Goal: Obtain resource: Download file/media

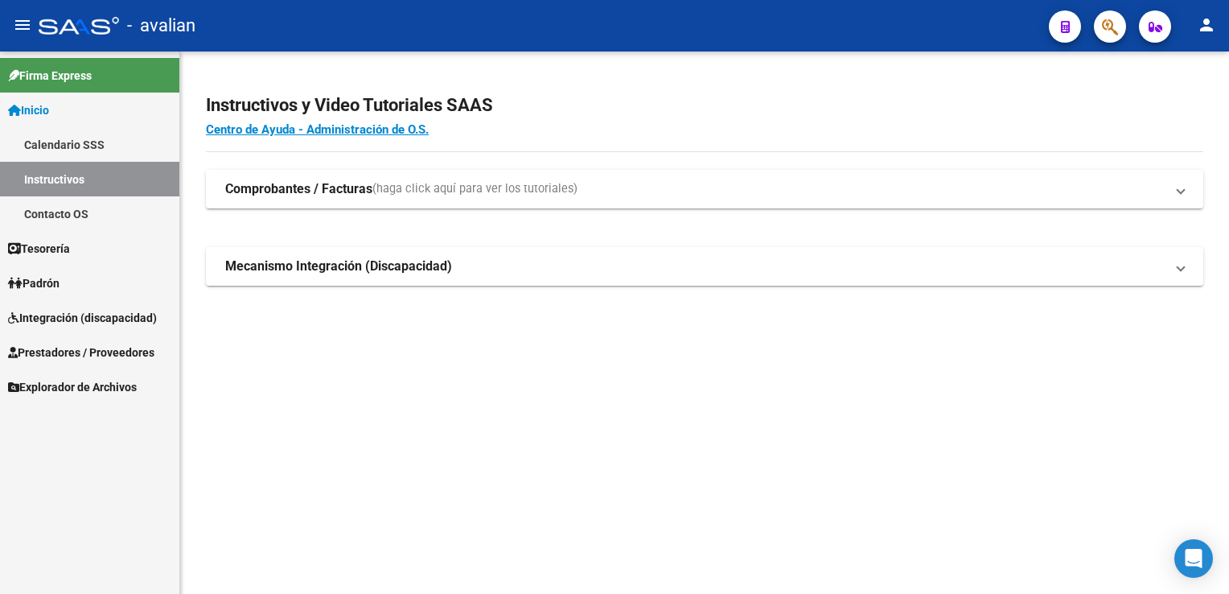
click at [88, 318] on span "Integración (discapacidad)" at bounding box center [82, 318] width 149 height 18
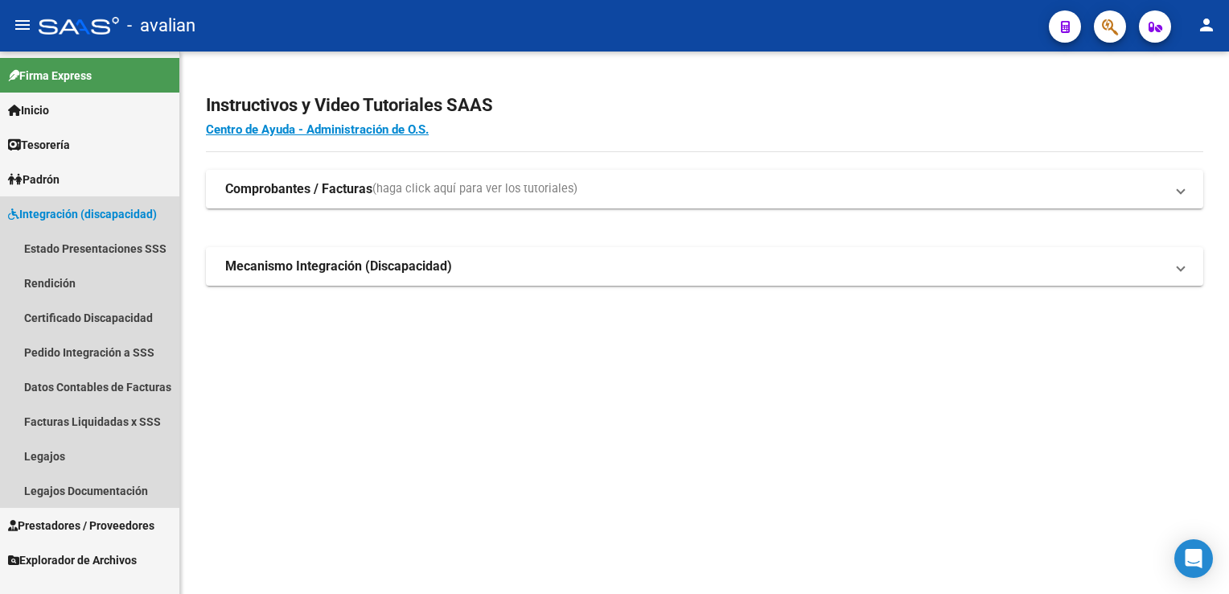
click at [92, 220] on span "Integración (discapacidad)" at bounding box center [82, 214] width 149 height 18
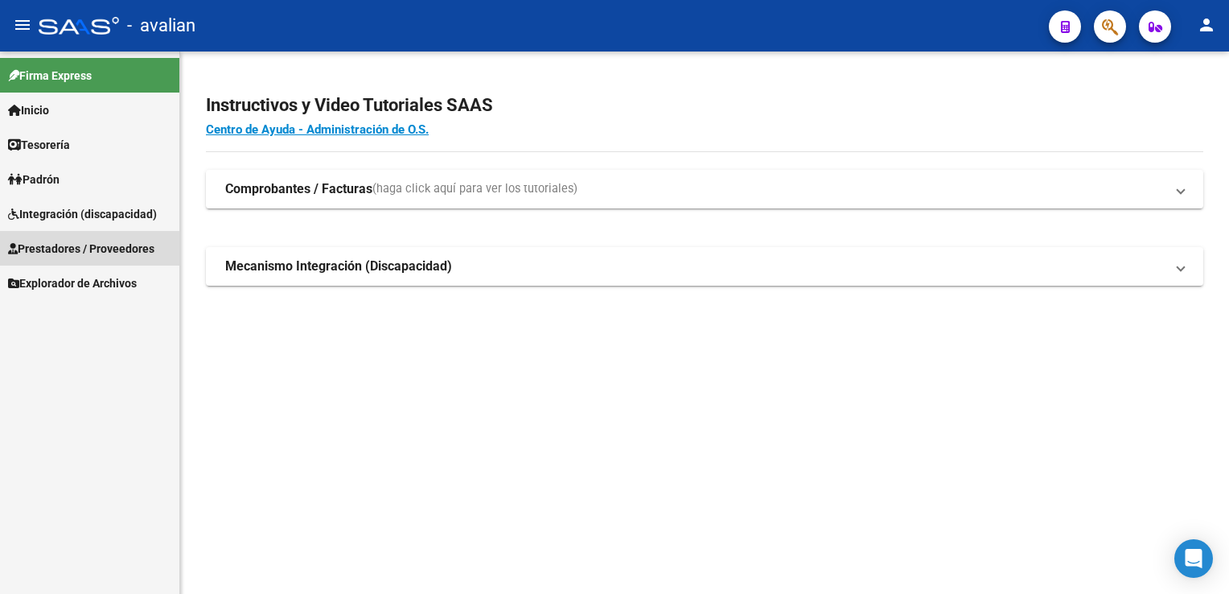
click at [87, 242] on span "Prestadores / Proveedores" at bounding box center [81, 249] width 146 height 18
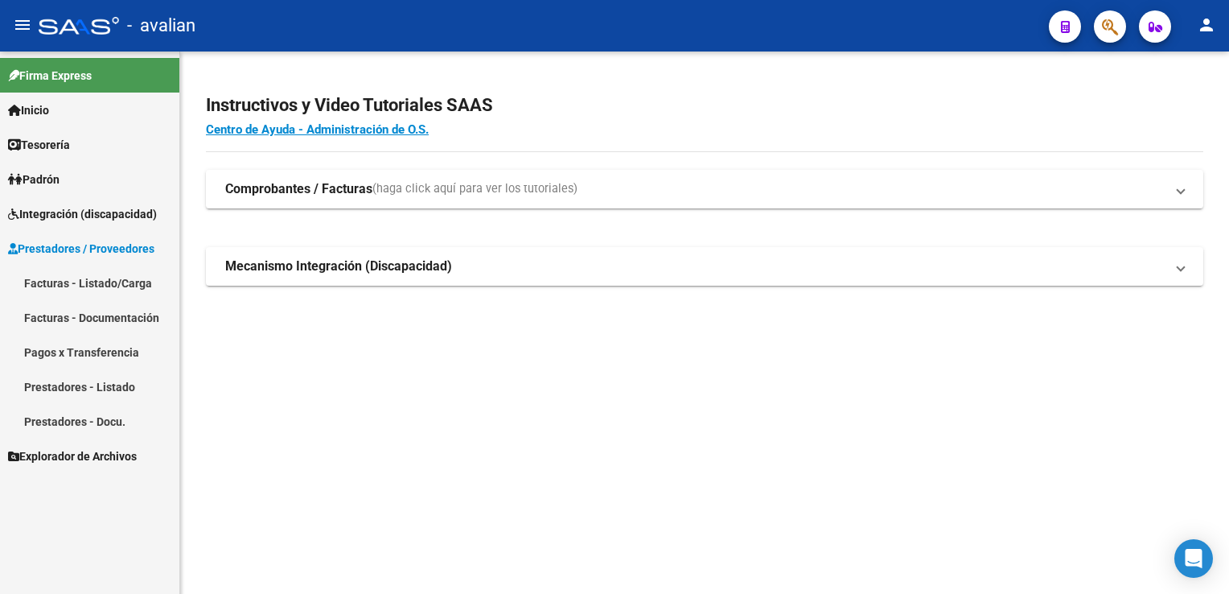
click at [100, 285] on link "Facturas - Listado/Carga" at bounding box center [89, 283] width 179 height 35
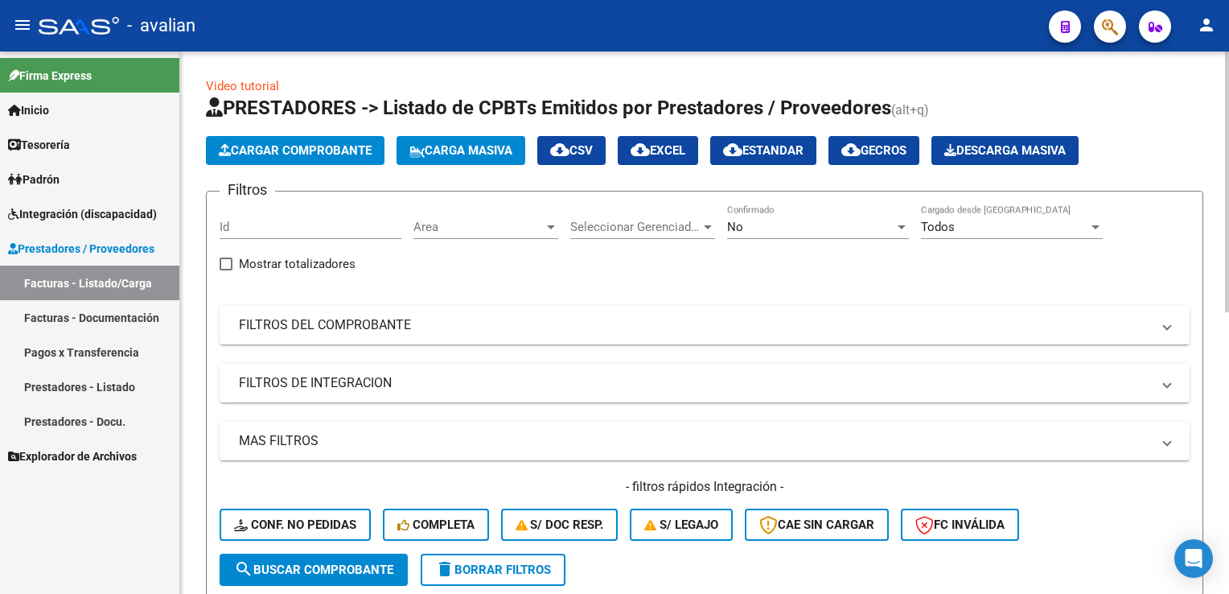
click at [497, 232] on span "Area" at bounding box center [479, 227] width 130 height 14
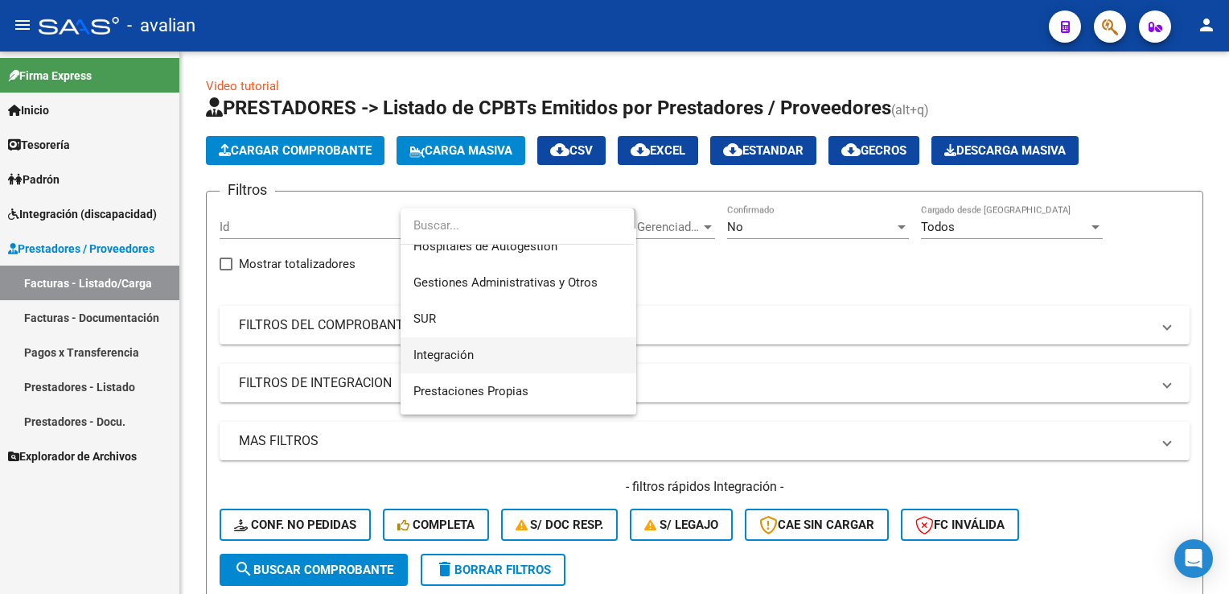
scroll to position [80, 0]
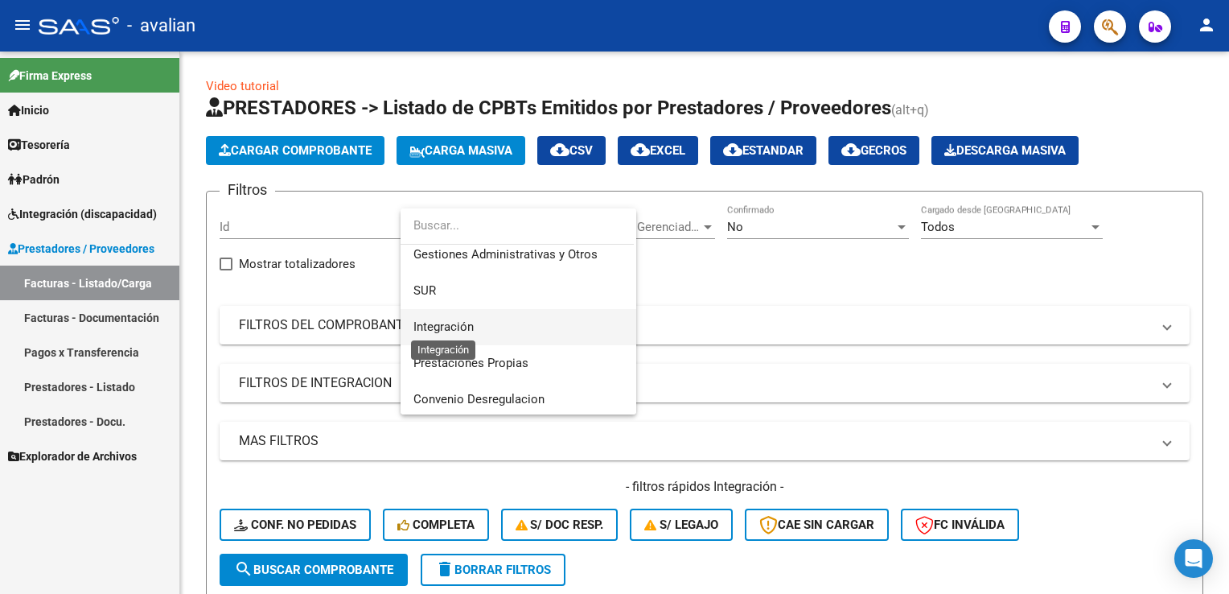
click at [451, 323] on span "Integración" at bounding box center [444, 326] width 60 height 14
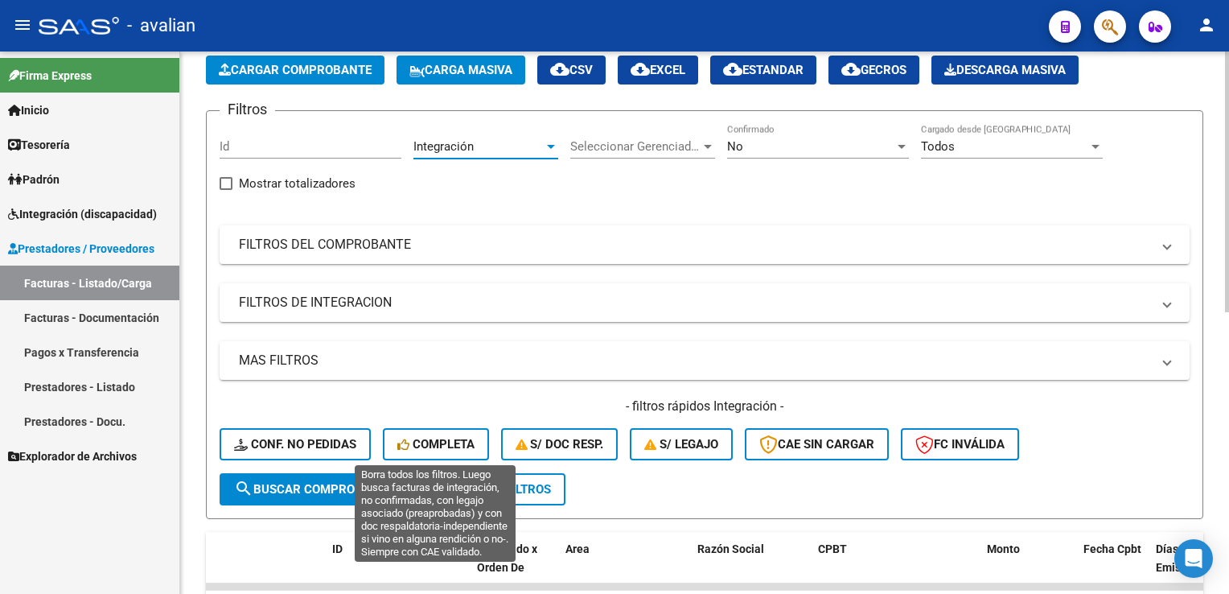
click at [427, 455] on button "Completa" at bounding box center [436, 444] width 106 height 32
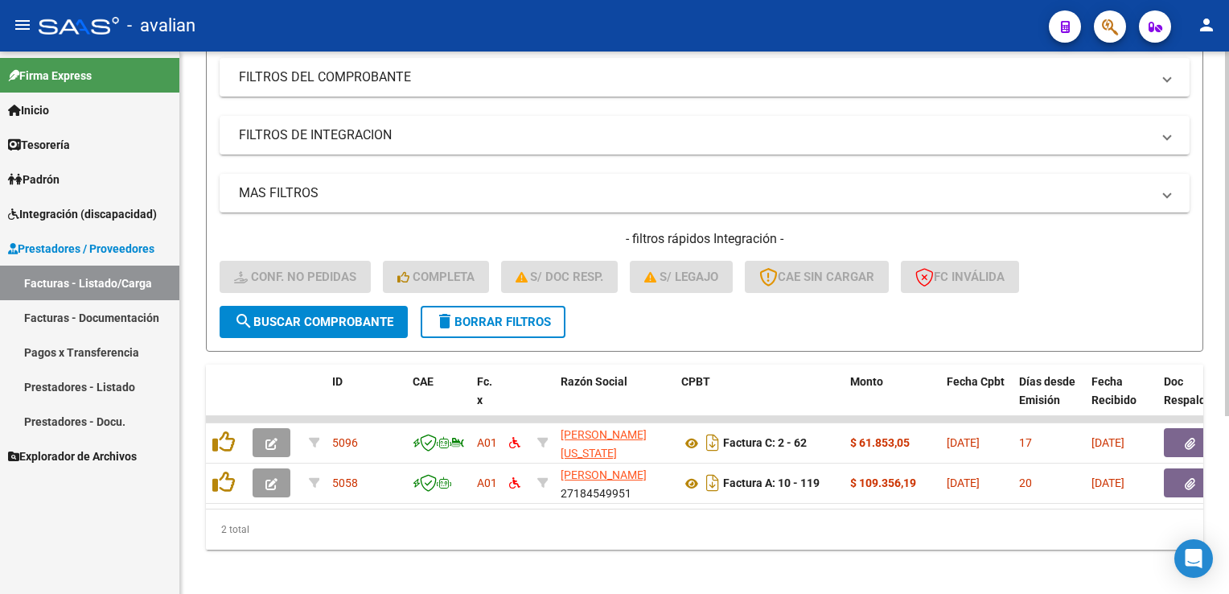
scroll to position [264, 0]
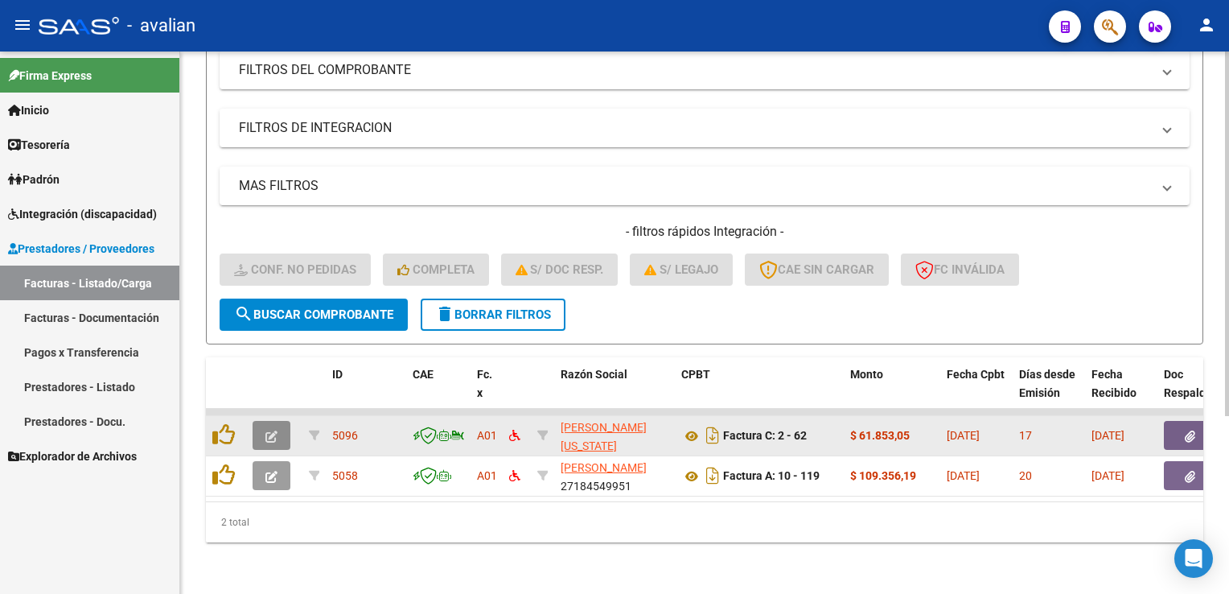
click at [270, 430] on icon "button" at bounding box center [272, 436] width 12 height 12
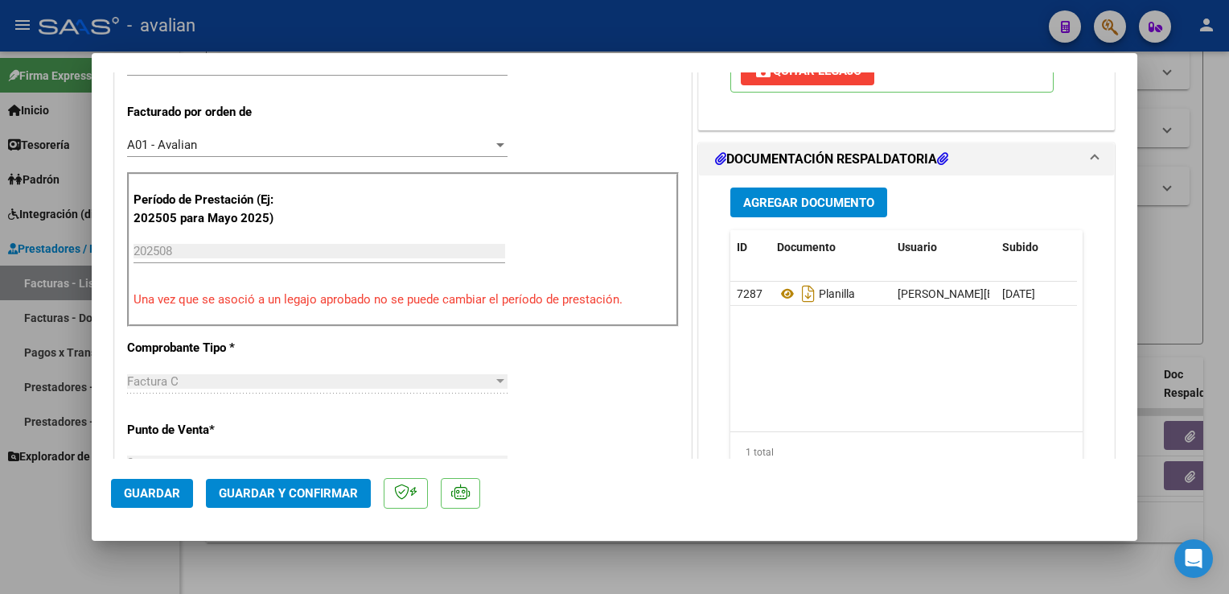
scroll to position [0, 0]
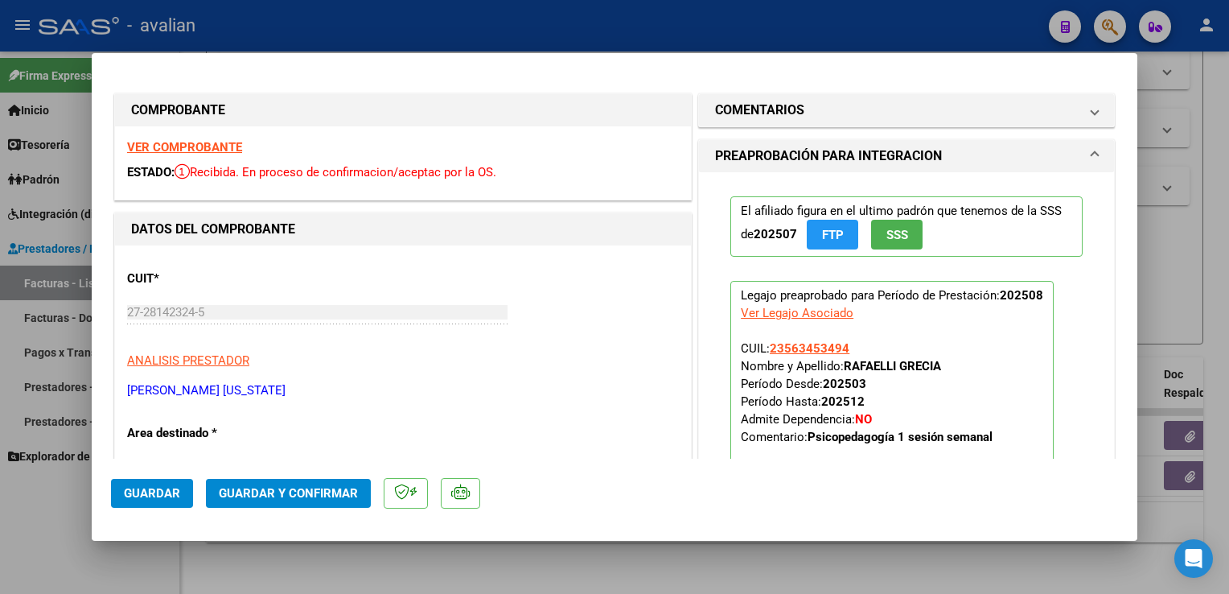
click at [228, 146] on strong "VER COMPROBANTE" at bounding box center [184, 147] width 115 height 14
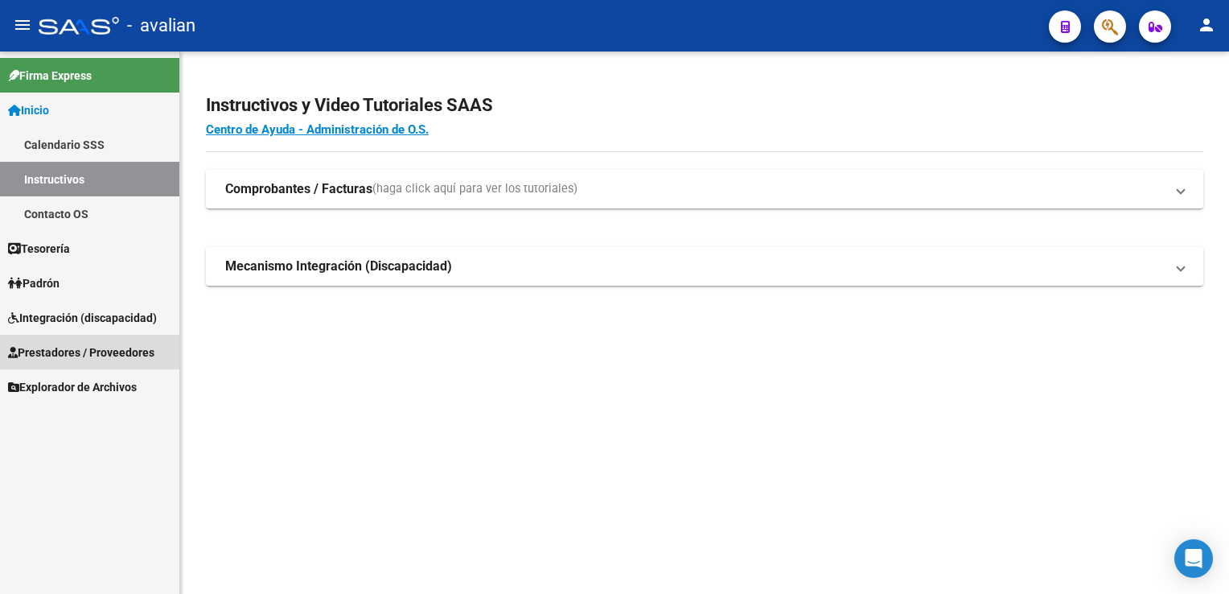
click at [68, 352] on span "Prestadores / Proveedores" at bounding box center [81, 353] width 146 height 18
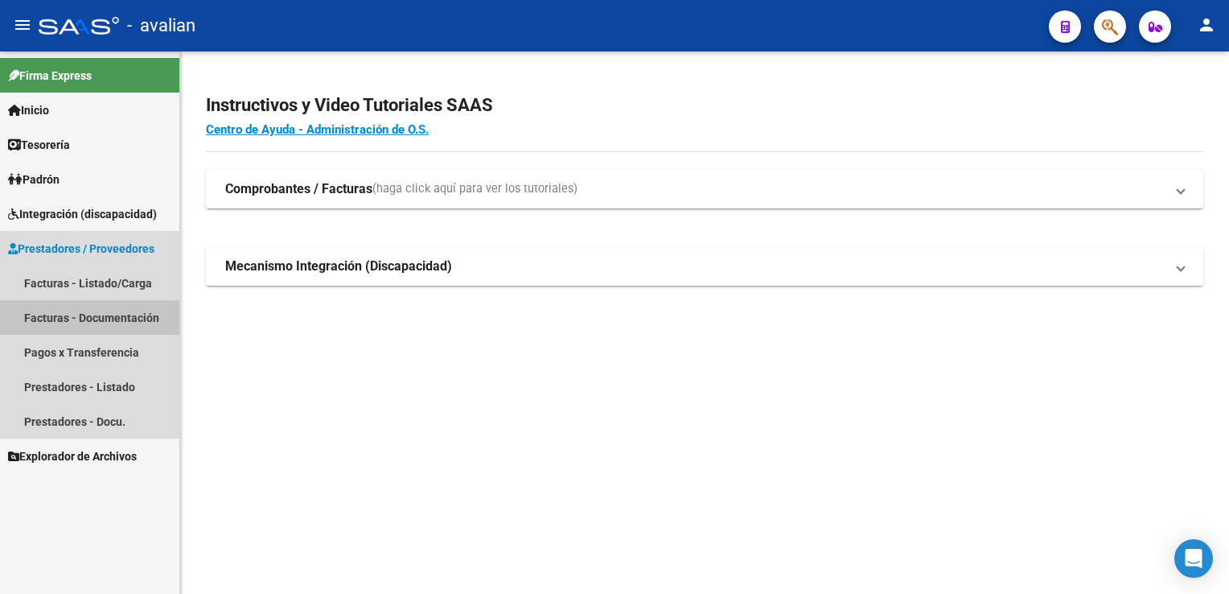
click at [92, 311] on link "Facturas - Documentación" at bounding box center [89, 317] width 179 height 35
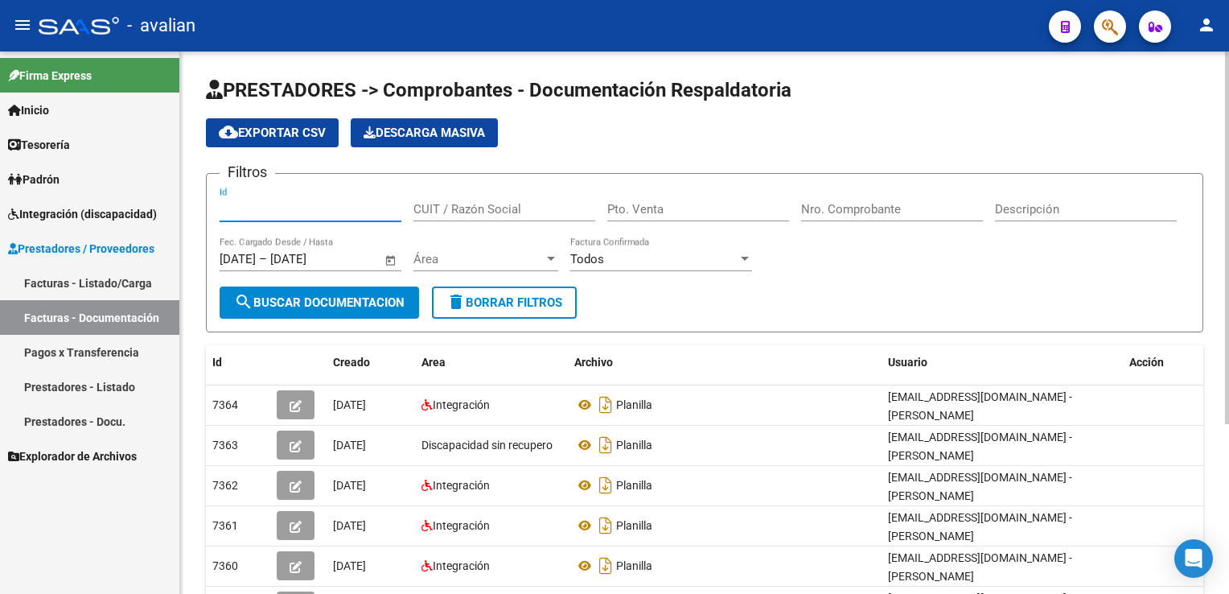
click at [265, 214] on input "Id" at bounding box center [311, 209] width 182 height 14
paste input "57.574.397"
drag, startPoint x: 510, startPoint y: 212, endPoint x: 271, endPoint y: 227, distance: 239.4
click at [271, 227] on div "Filtros Id 57.574.397 CUIT / Razón Social Pto. Venta Nro. Comprobante Descripci…" at bounding box center [705, 237] width 970 height 100
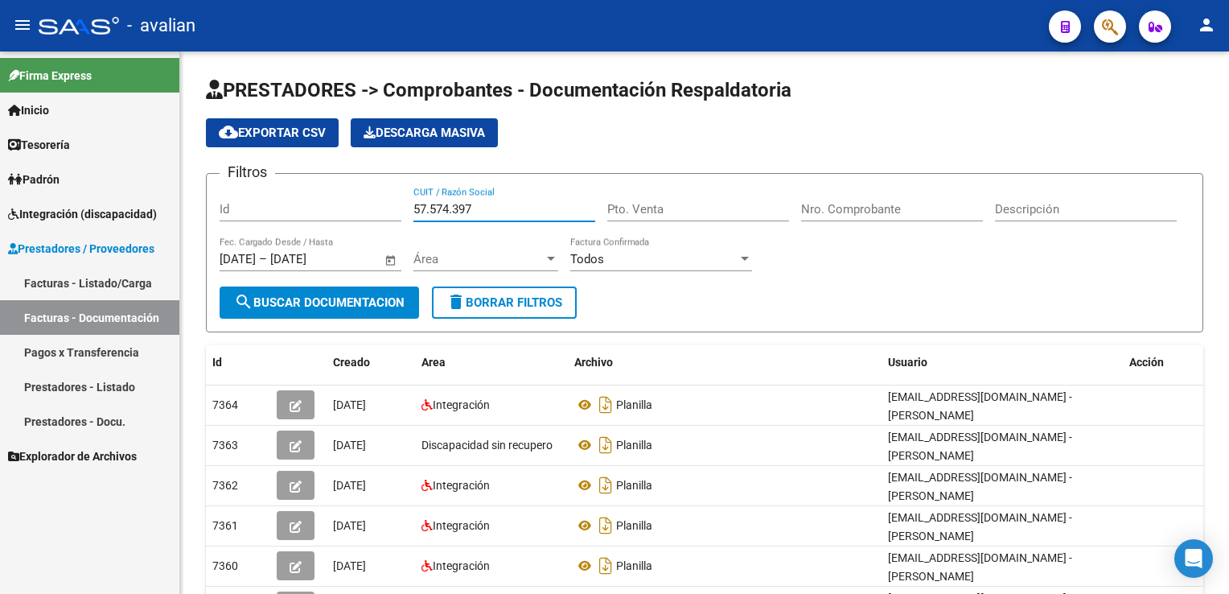
drag, startPoint x: 231, startPoint y: 220, endPoint x: 69, endPoint y: 227, distance: 161.9
click at [69, 227] on mat-sidenav-container "Firma Express Inicio Calendario SSS Instructivos Contacto OS Tesorería Extracto…" at bounding box center [614, 322] width 1229 height 542
type input "27281423245"
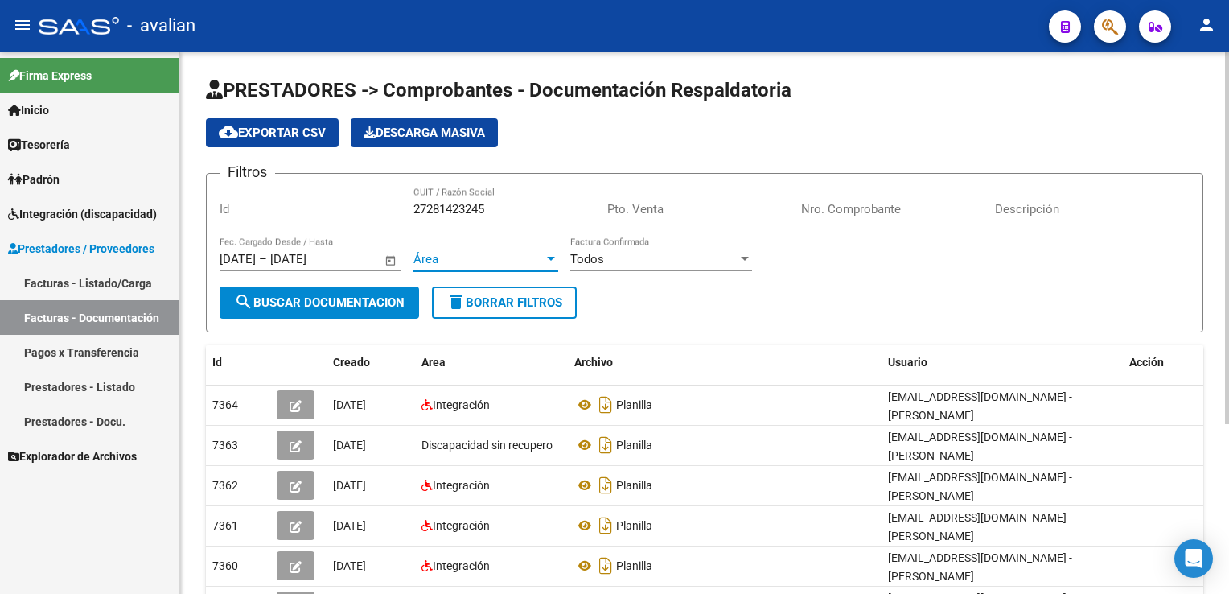
click at [480, 253] on span "Área" at bounding box center [479, 259] width 130 height 14
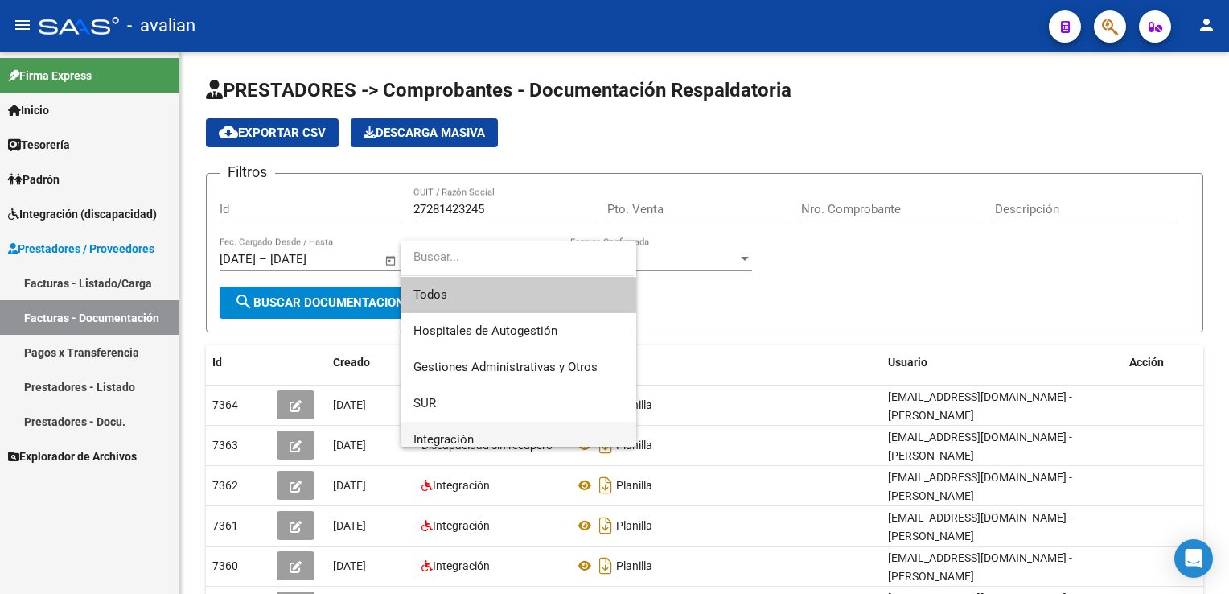
click at [439, 432] on span "Integración" at bounding box center [444, 439] width 60 height 14
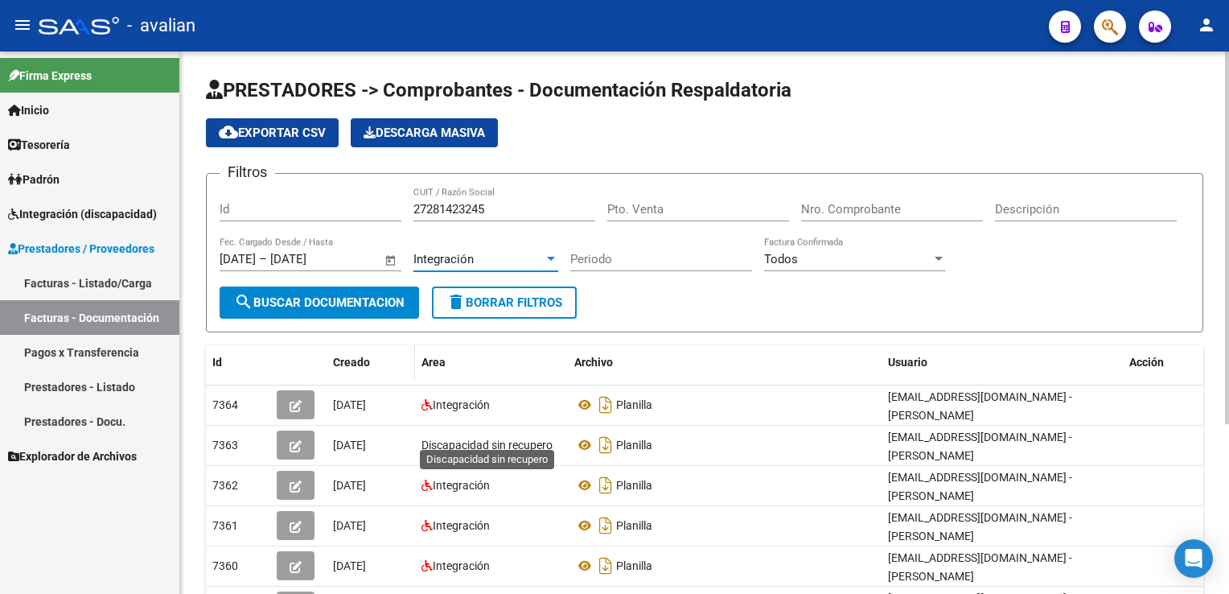
scroll to position [10, 0]
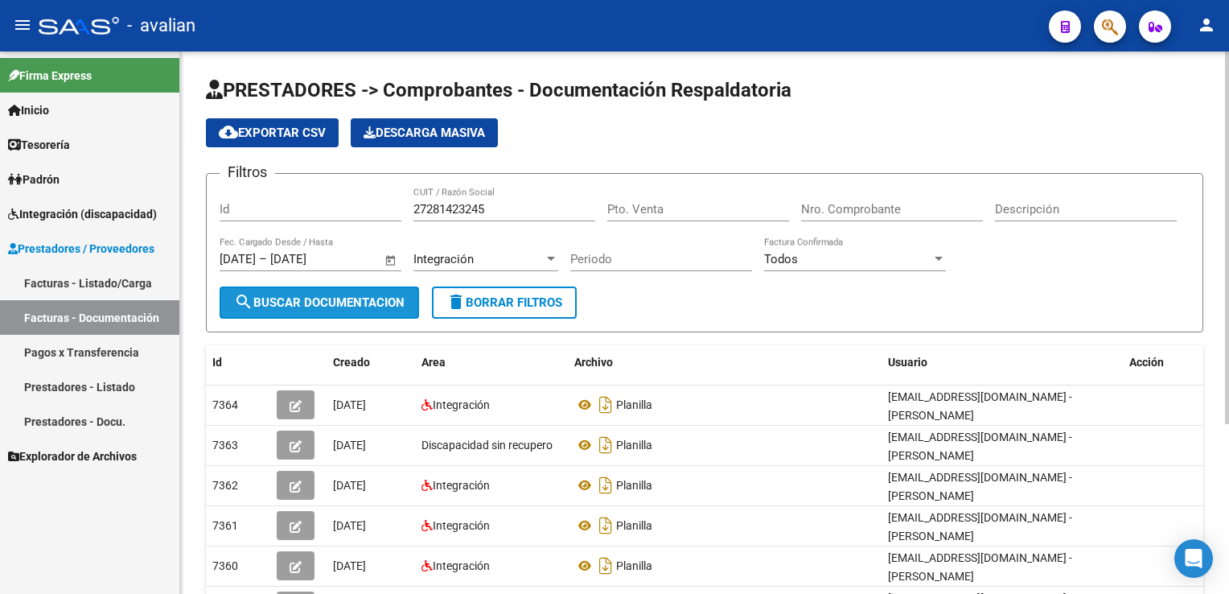
click at [341, 305] on span "search Buscar Documentacion" at bounding box center [319, 302] width 171 height 14
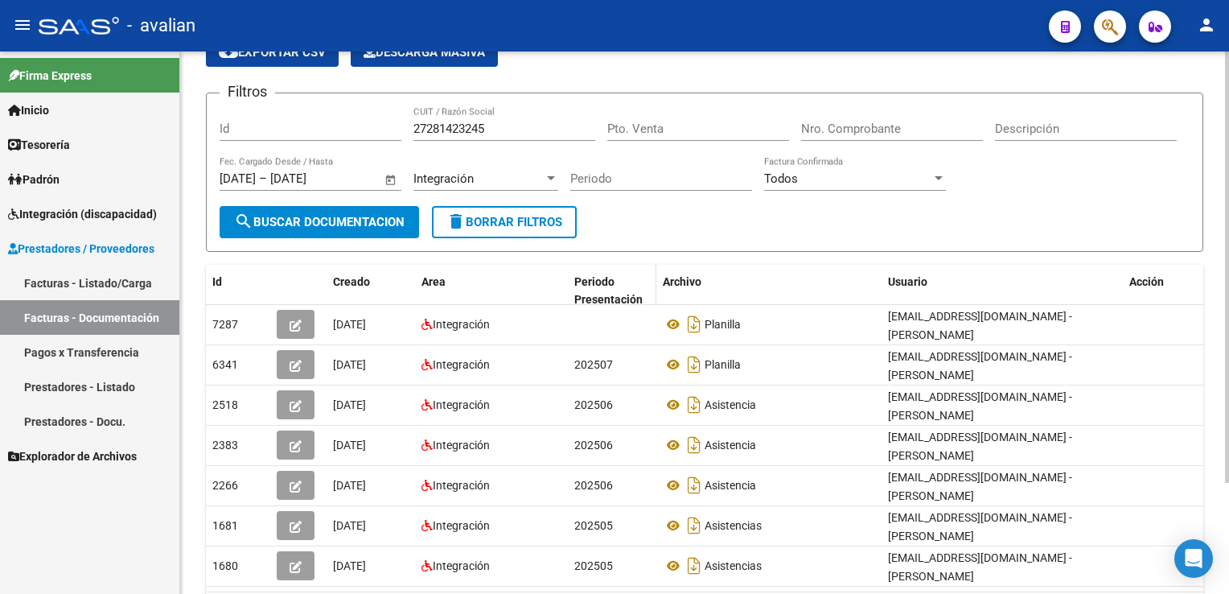
scroll to position [138, 0]
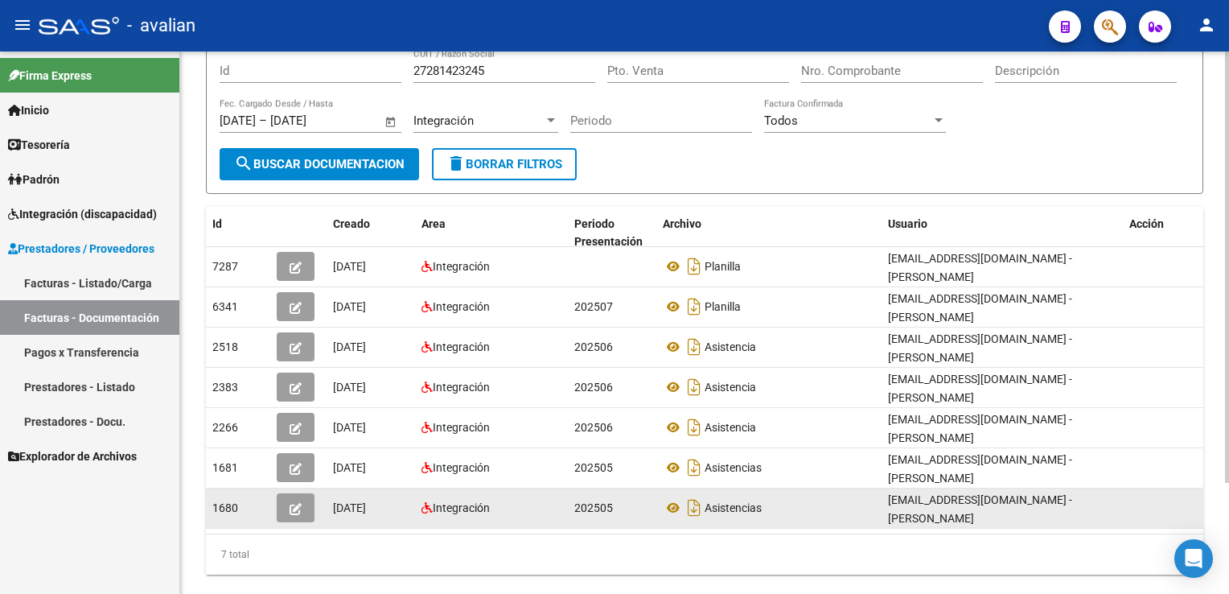
click at [299, 503] on icon "button" at bounding box center [296, 509] width 12 height 12
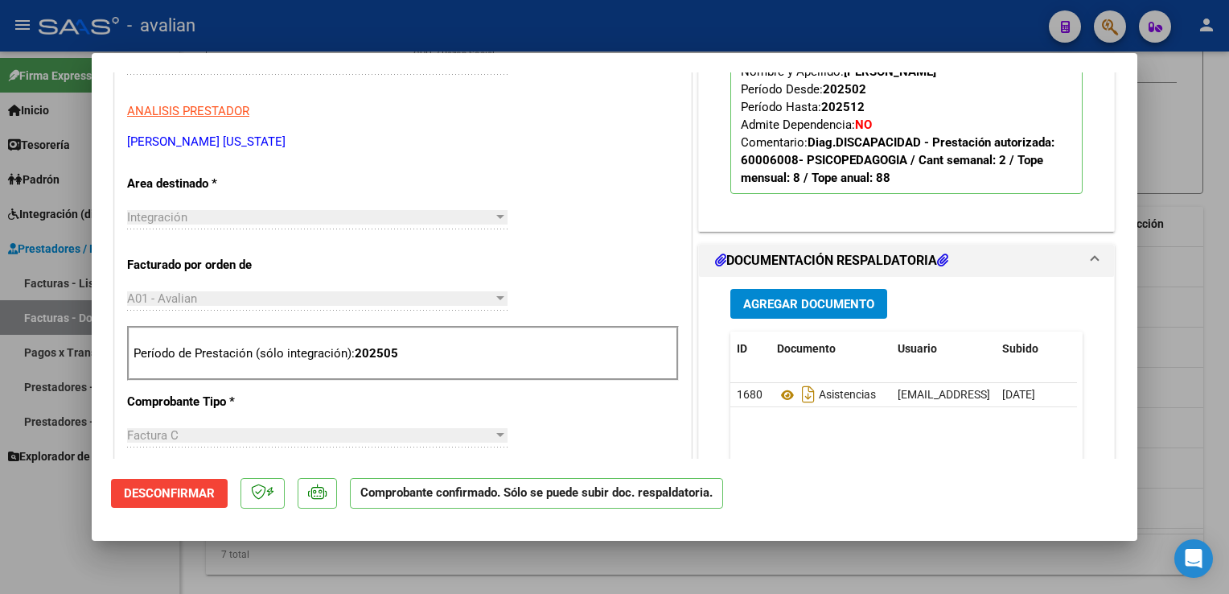
scroll to position [483, 0]
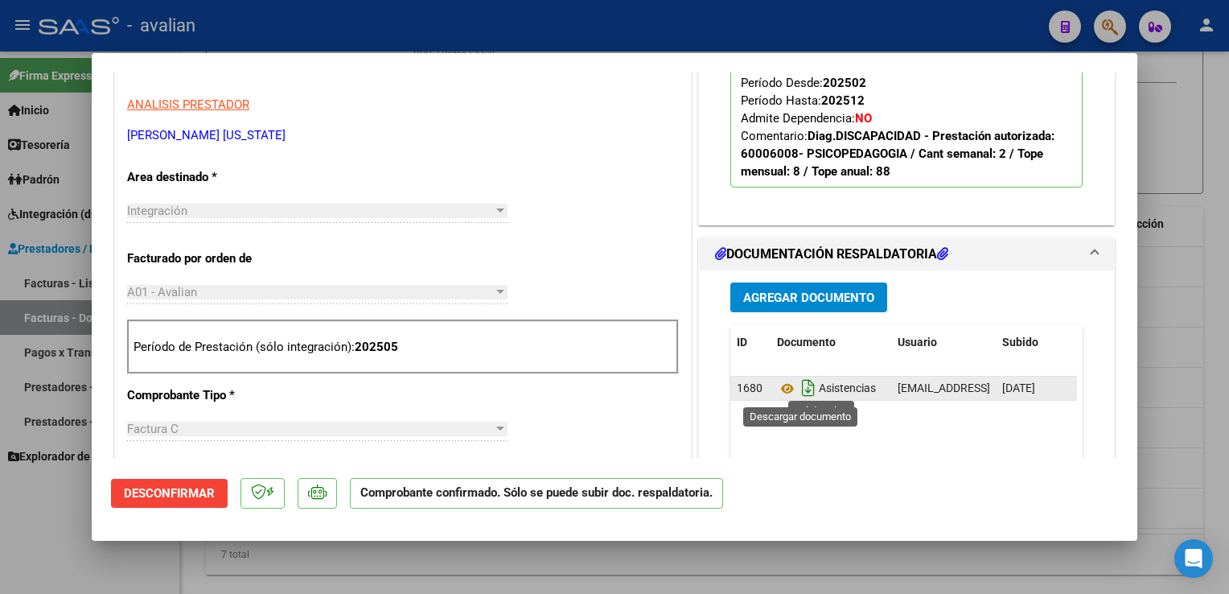
click at [798, 386] on icon "Descargar documento" at bounding box center [808, 388] width 21 height 26
click at [785, 389] on icon at bounding box center [787, 388] width 21 height 19
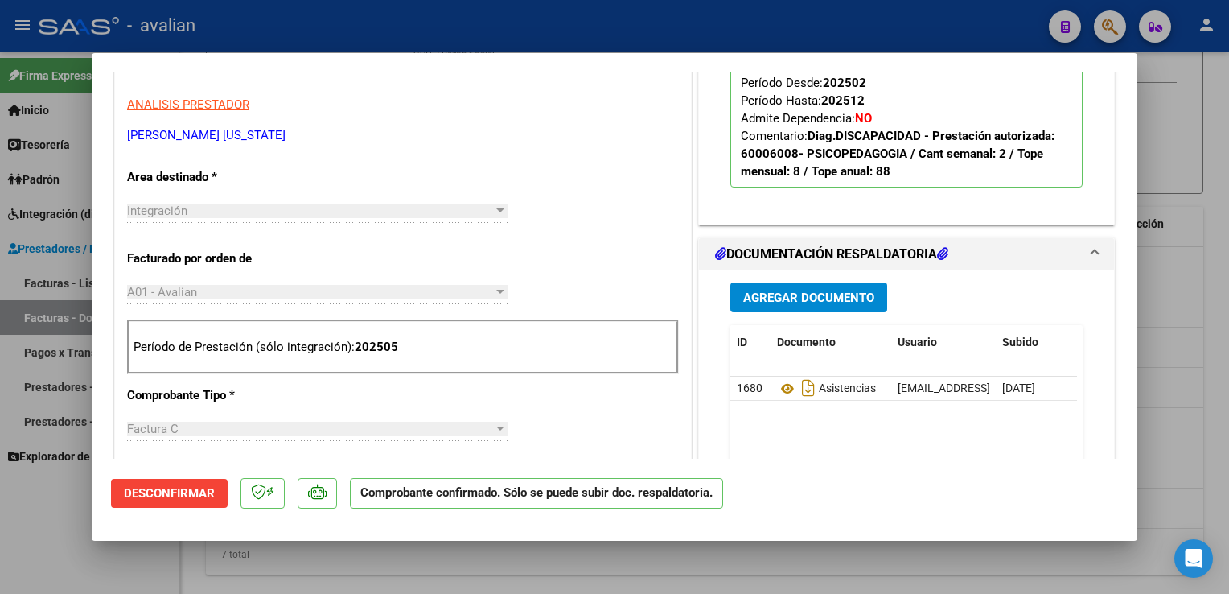
click at [764, 24] on div at bounding box center [614, 297] width 1229 height 594
type input "$ 0,00"
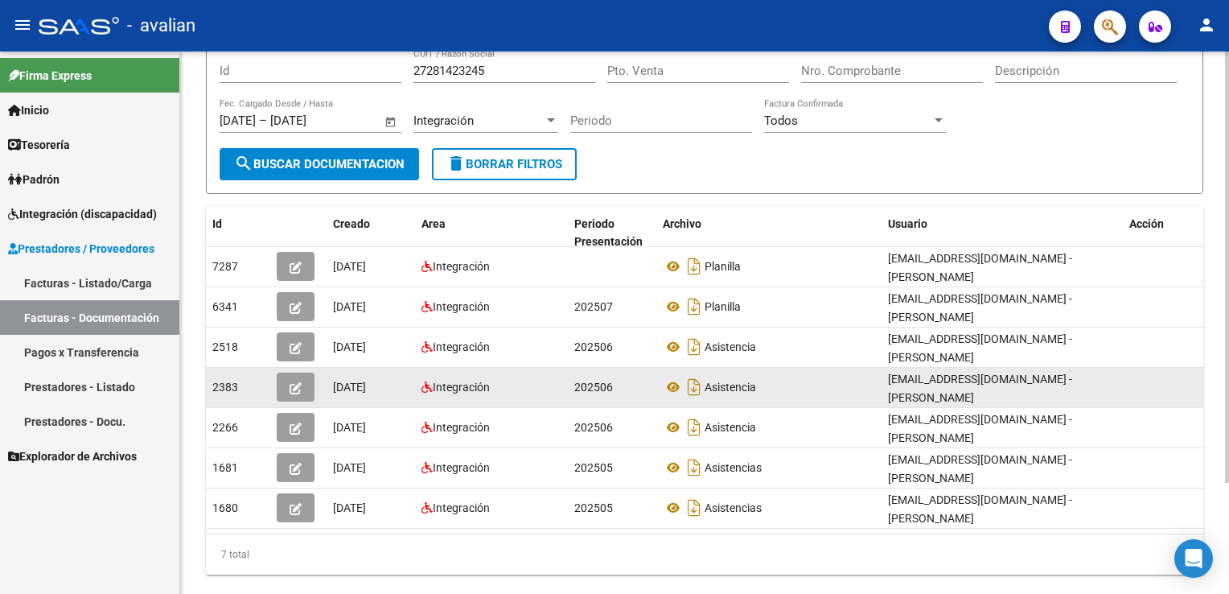
scroll to position [138, 0]
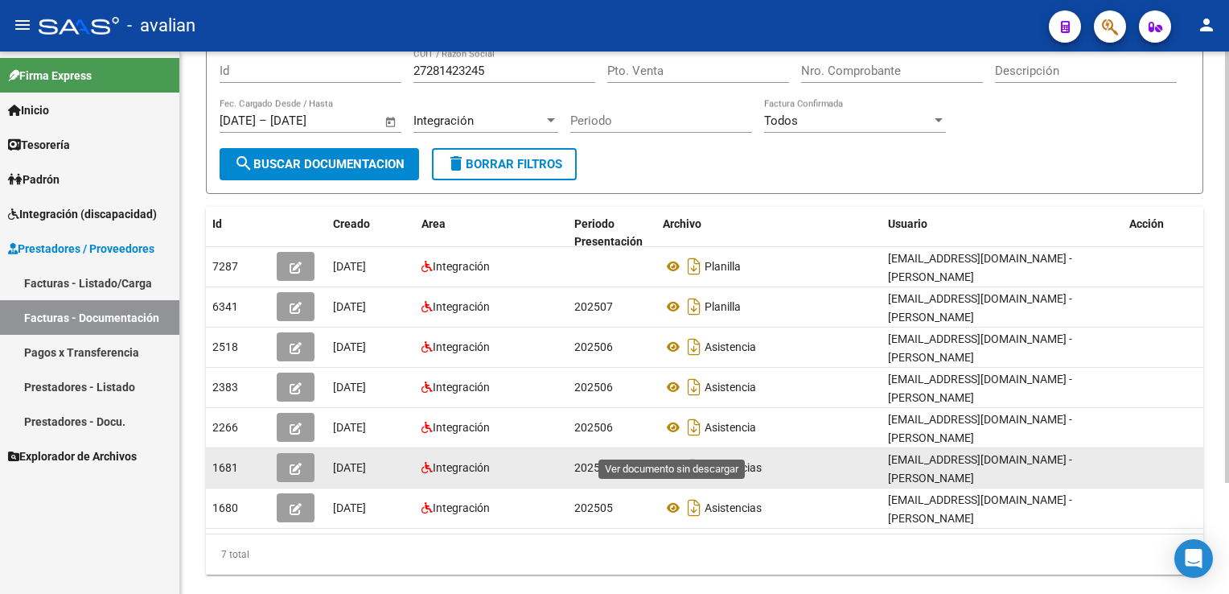
click at [677, 458] on icon at bounding box center [673, 467] width 21 height 19
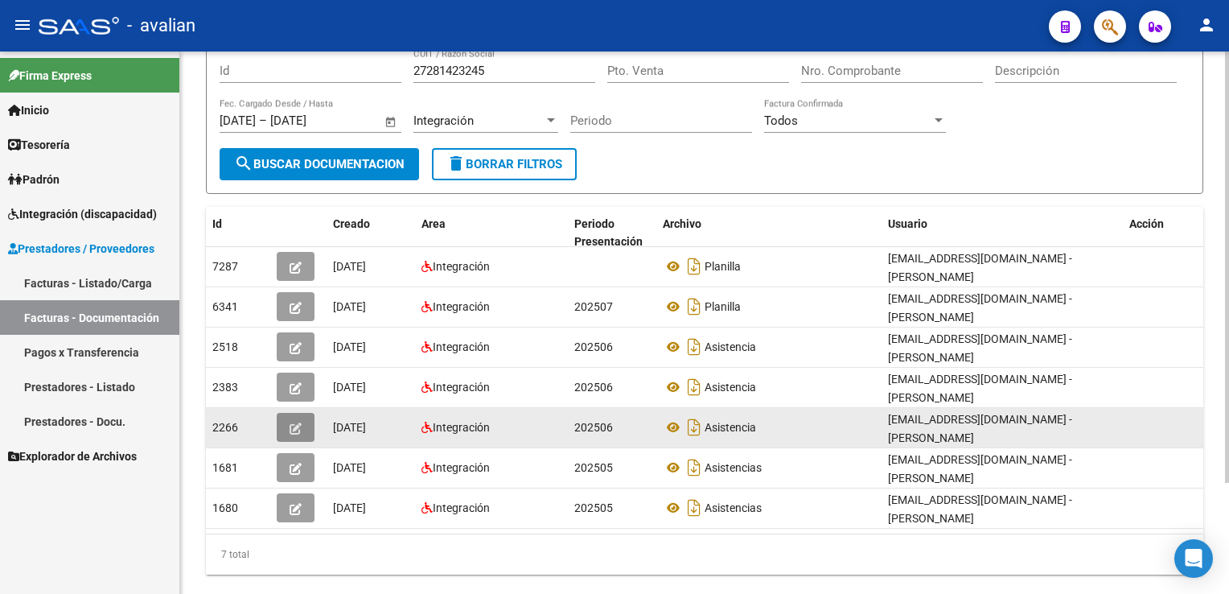
click at [290, 422] on icon "button" at bounding box center [296, 428] width 12 height 12
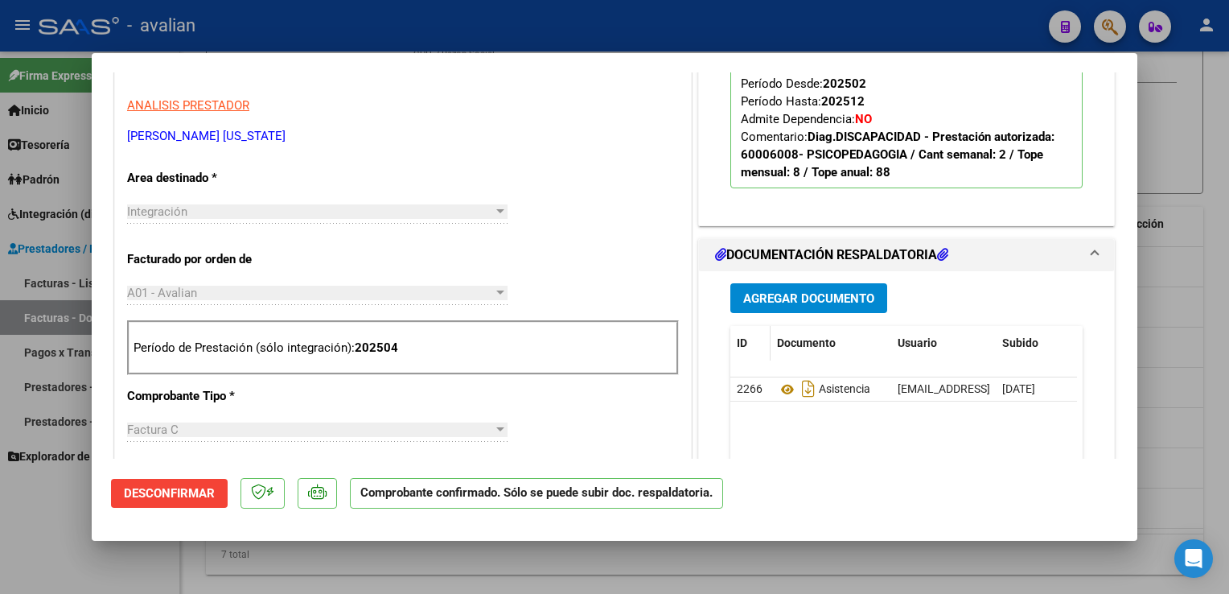
scroll to position [483, 0]
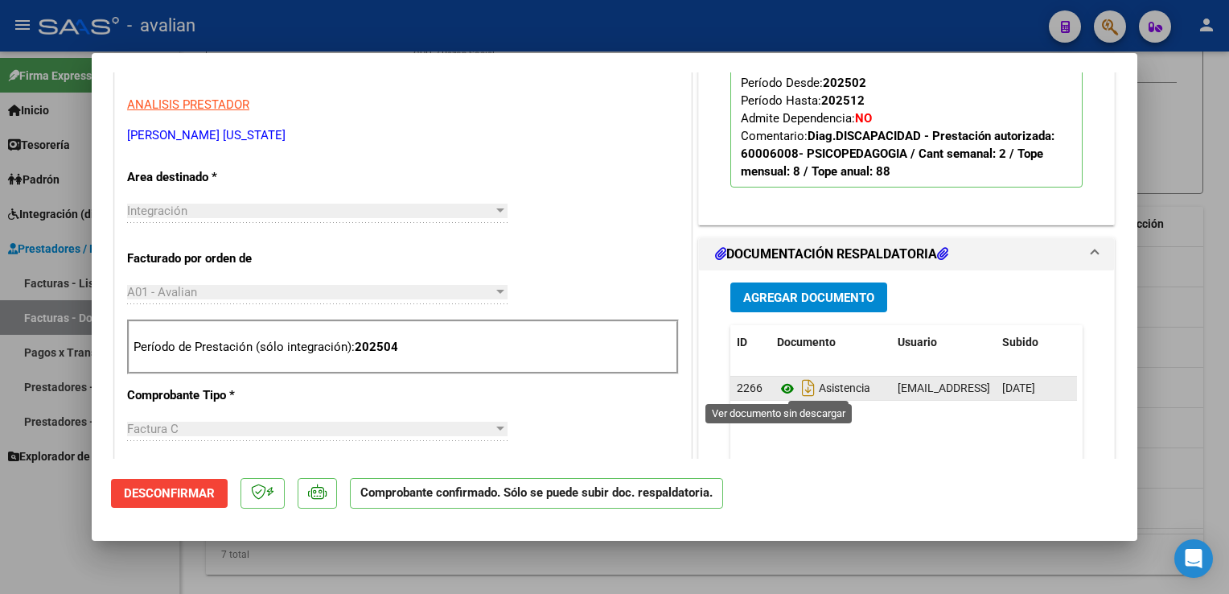
click at [783, 389] on icon at bounding box center [787, 388] width 21 height 19
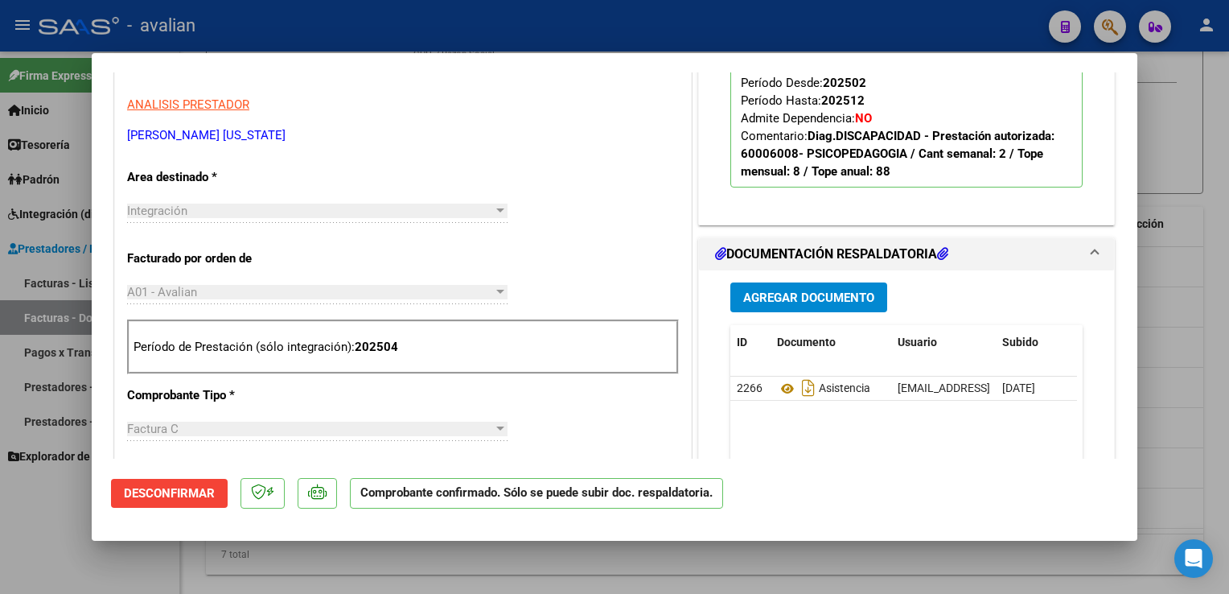
click at [583, 6] on div at bounding box center [614, 297] width 1229 height 594
type input "$ 0,00"
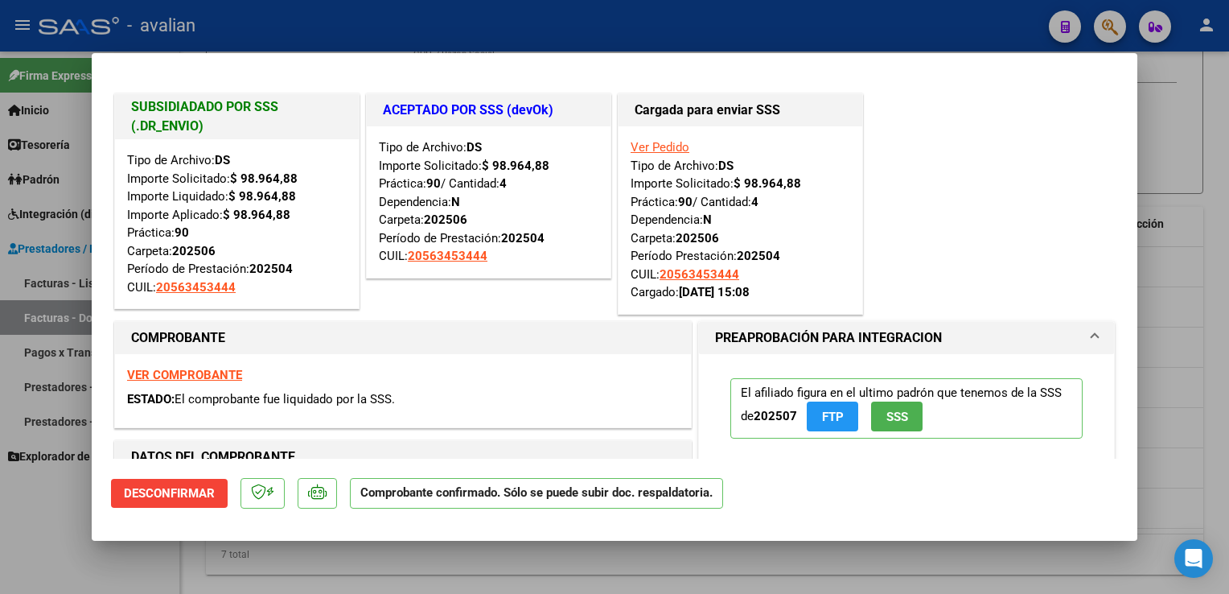
scroll to position [138, 0]
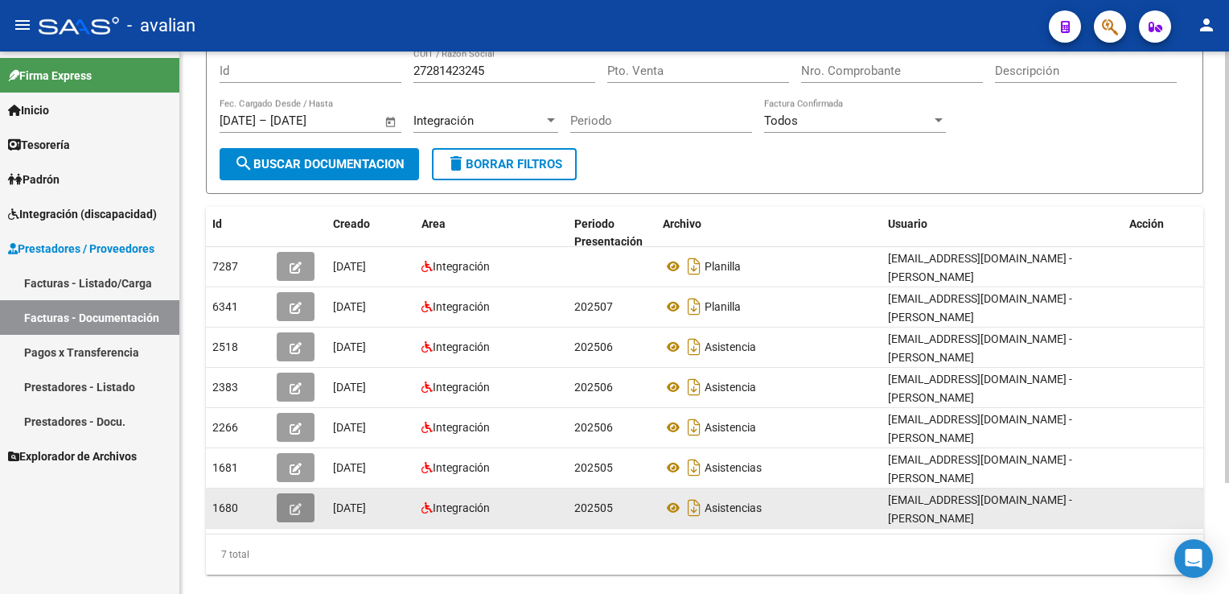
click at [298, 503] on icon "button" at bounding box center [296, 509] width 12 height 12
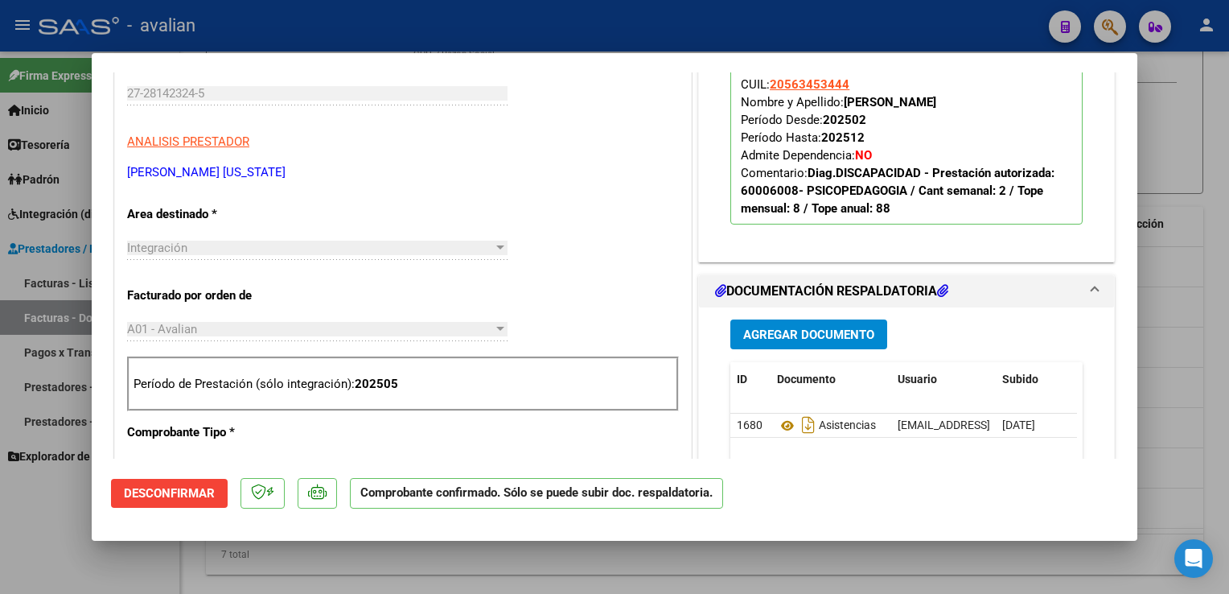
scroll to position [483, 0]
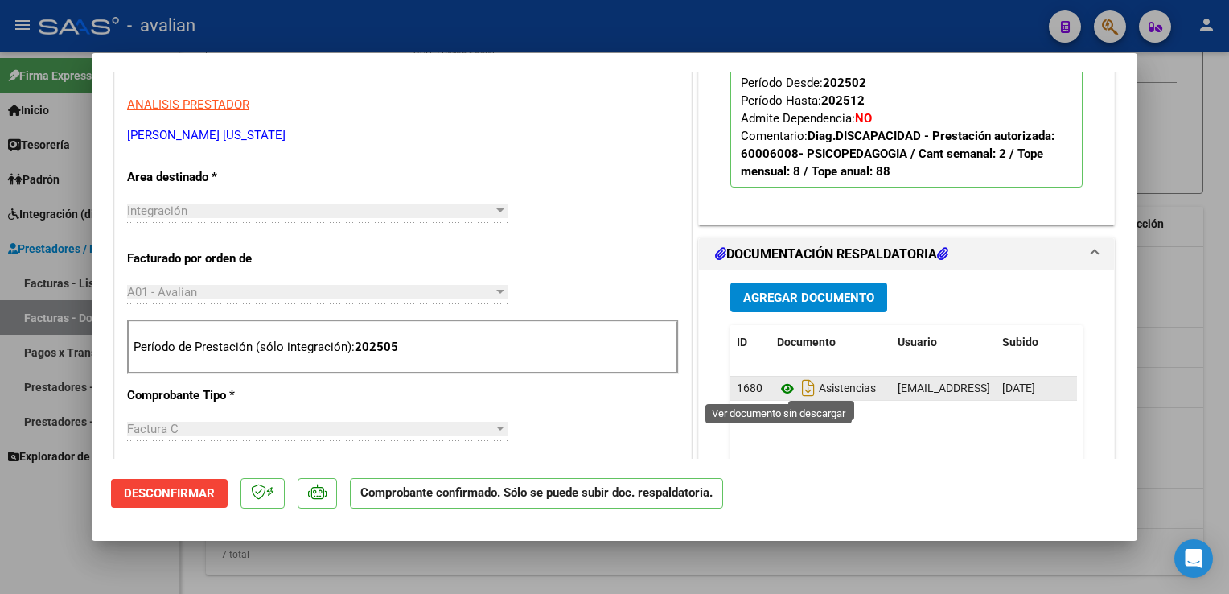
click at [779, 389] on icon at bounding box center [787, 388] width 21 height 19
